Goal: Task Accomplishment & Management: Manage account settings

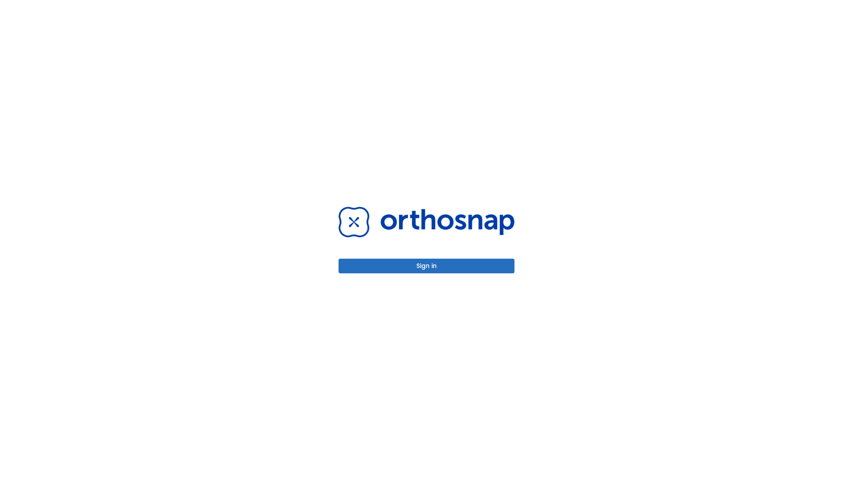
click at [426, 266] on button "Sign in" at bounding box center [427, 266] width 176 height 15
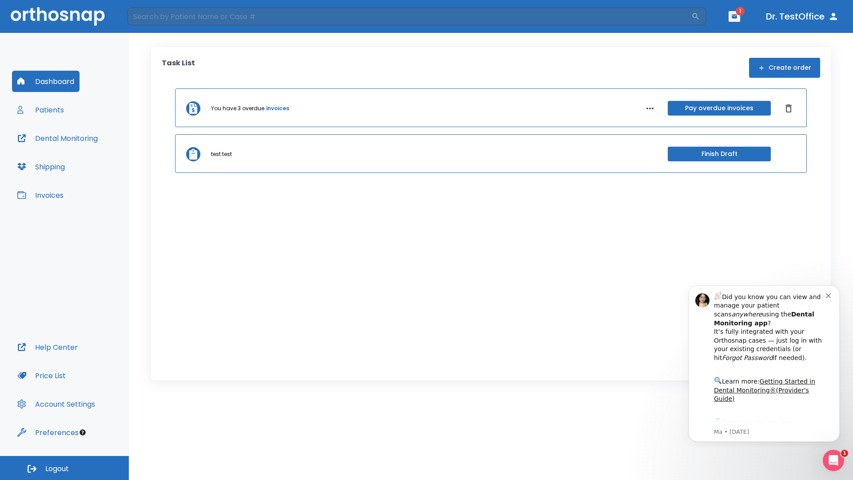
click at [64, 468] on span "Logout" at bounding box center [57, 469] width 24 height 10
